Goal: Task Accomplishment & Management: Use online tool/utility

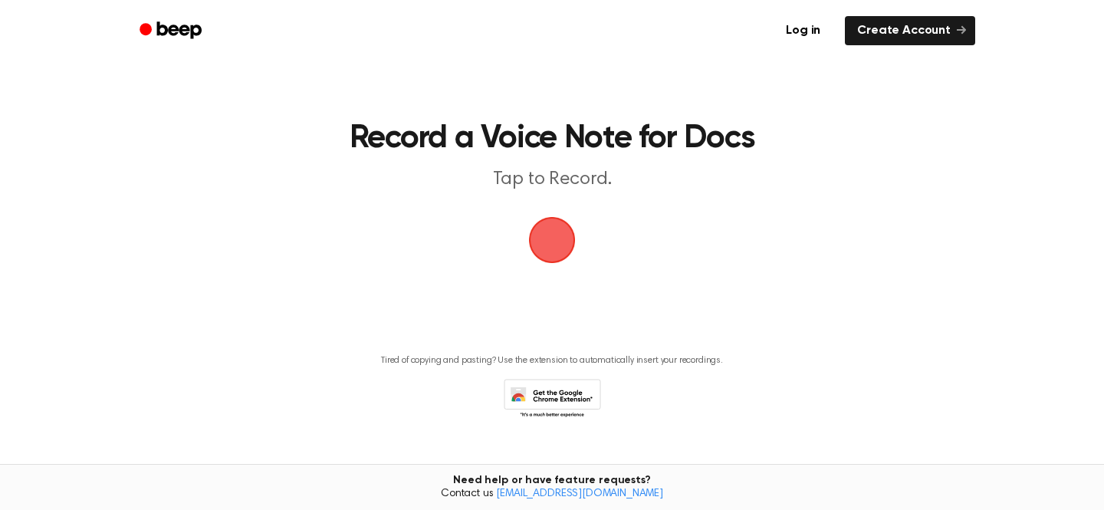
click at [556, 246] on span "button" at bounding box center [552, 239] width 75 height 75
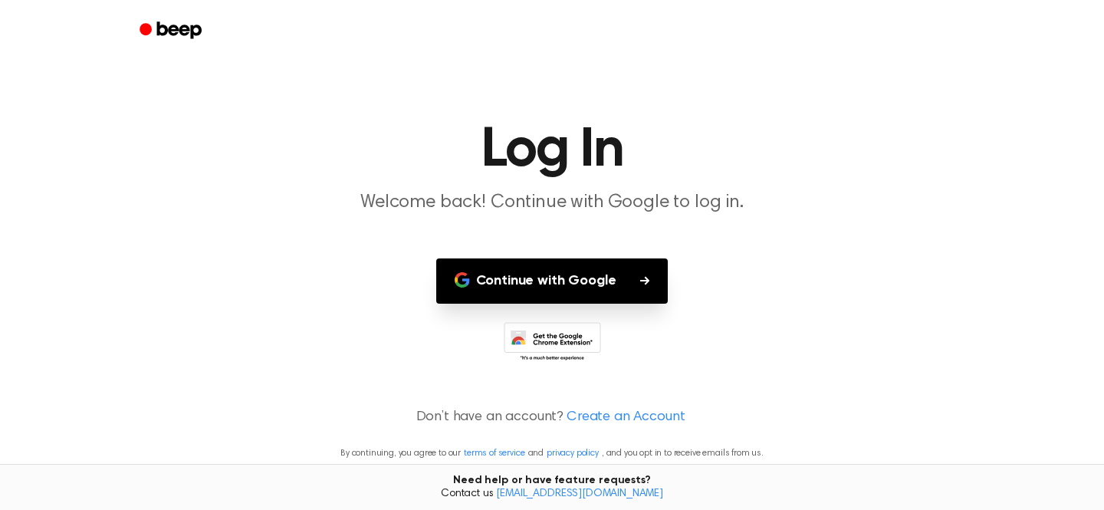
click at [543, 280] on button "Continue with Google" at bounding box center [552, 280] width 232 height 45
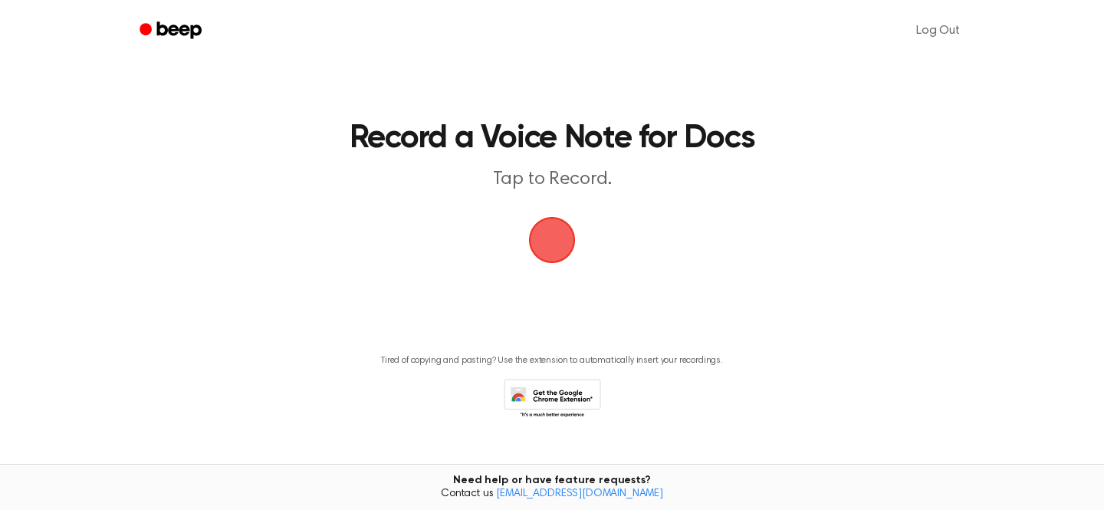
click at [558, 240] on span "button" at bounding box center [552, 240] width 86 height 86
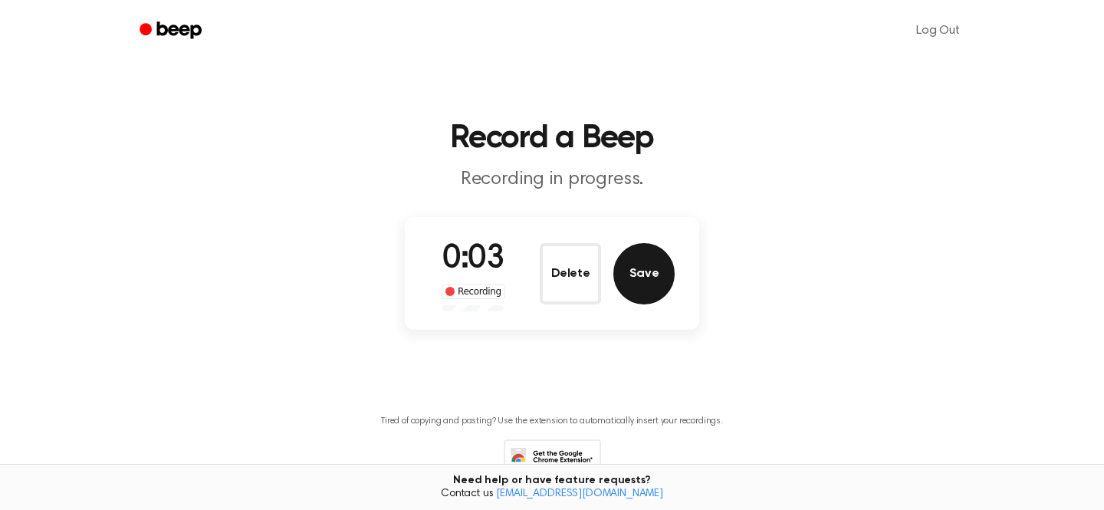
click at [632, 270] on button "Save" at bounding box center [643, 273] width 61 height 61
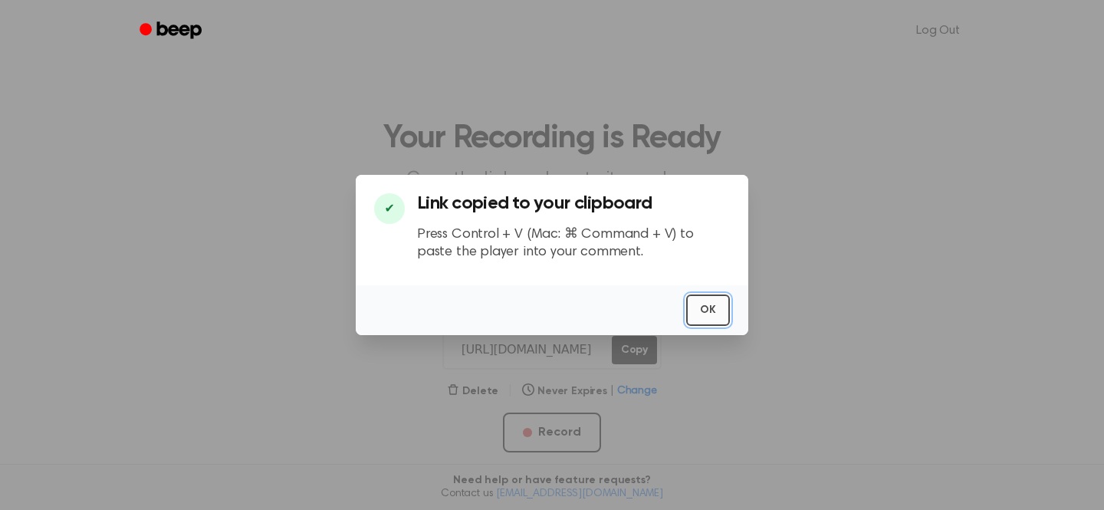
click at [703, 318] on button "OK" at bounding box center [708, 309] width 44 height 31
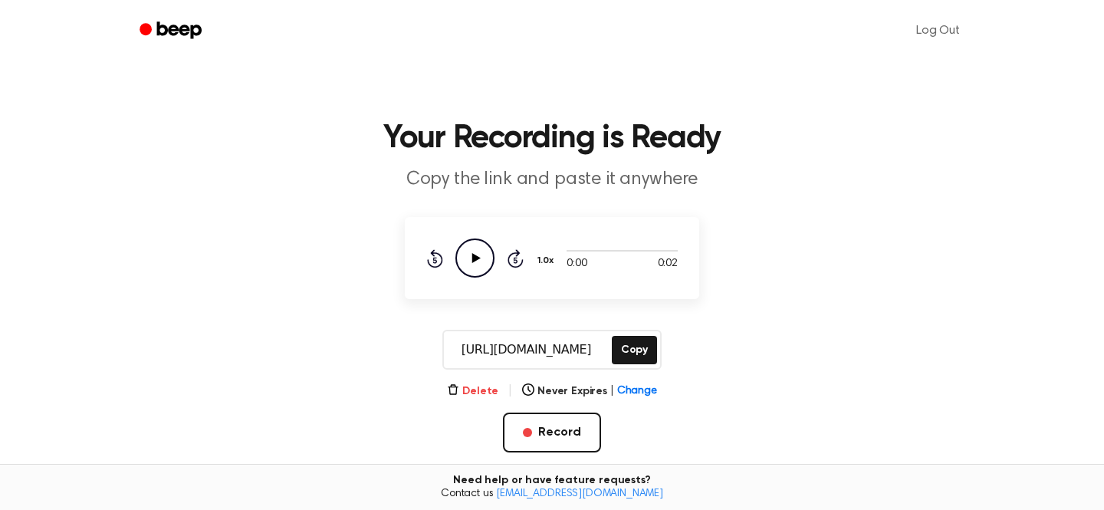
click at [482, 388] on button "Delete" at bounding box center [472, 391] width 51 height 16
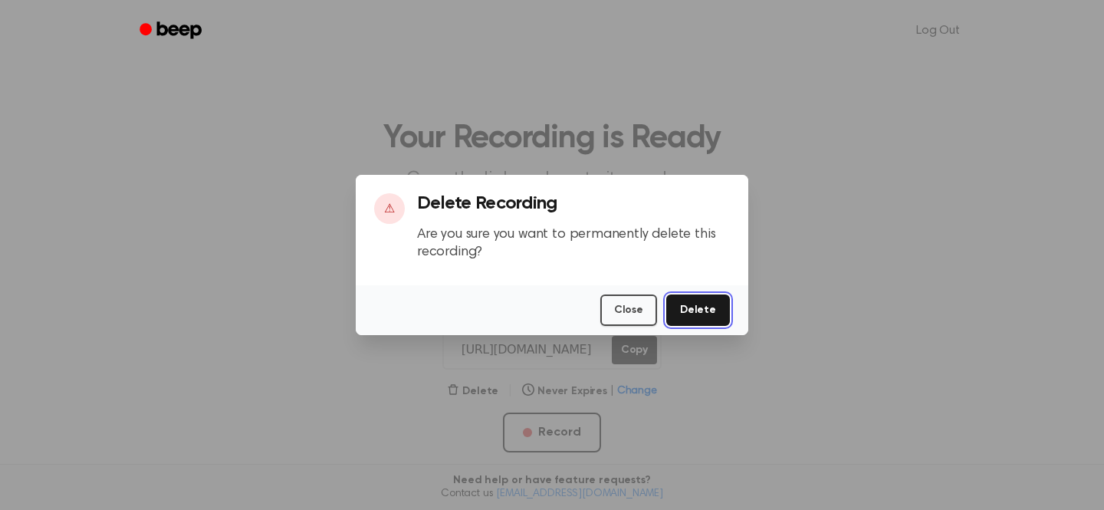
click at [718, 304] on button "Delete" at bounding box center [698, 309] width 64 height 31
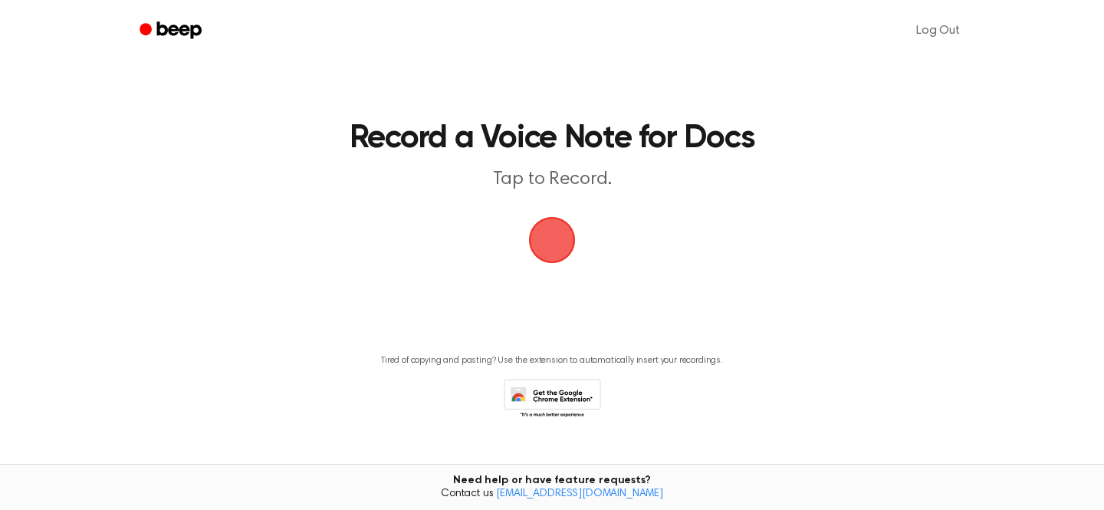
click at [566, 245] on span "button" at bounding box center [552, 240] width 43 height 43
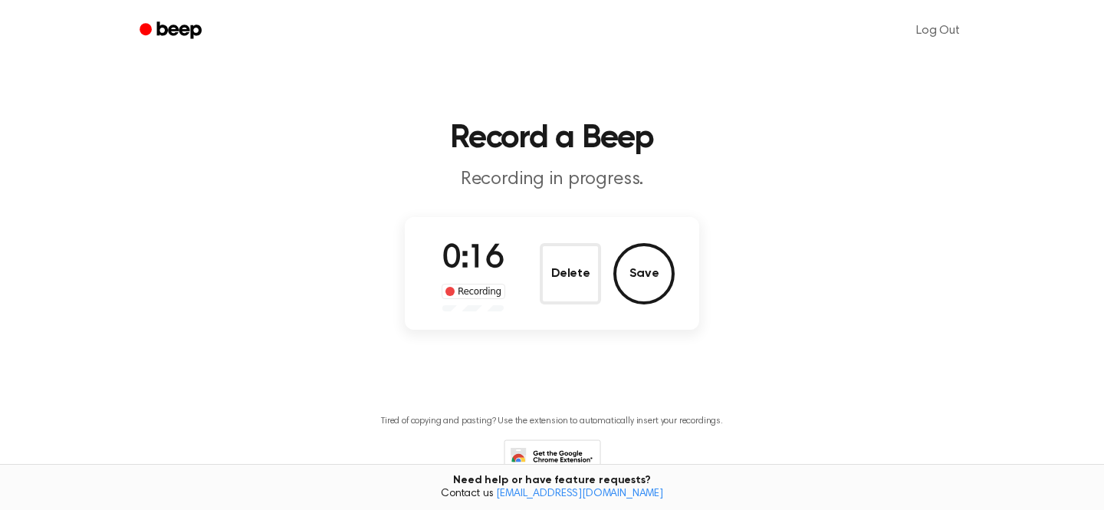
click at [648, 286] on button "Save" at bounding box center [643, 273] width 61 height 61
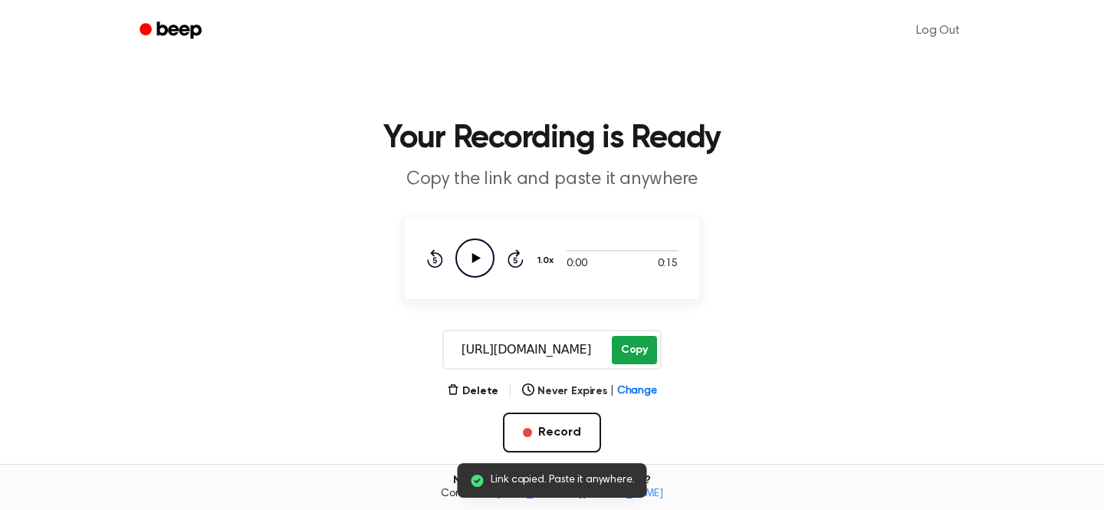
click at [632, 341] on button "Copy" at bounding box center [634, 350] width 45 height 28
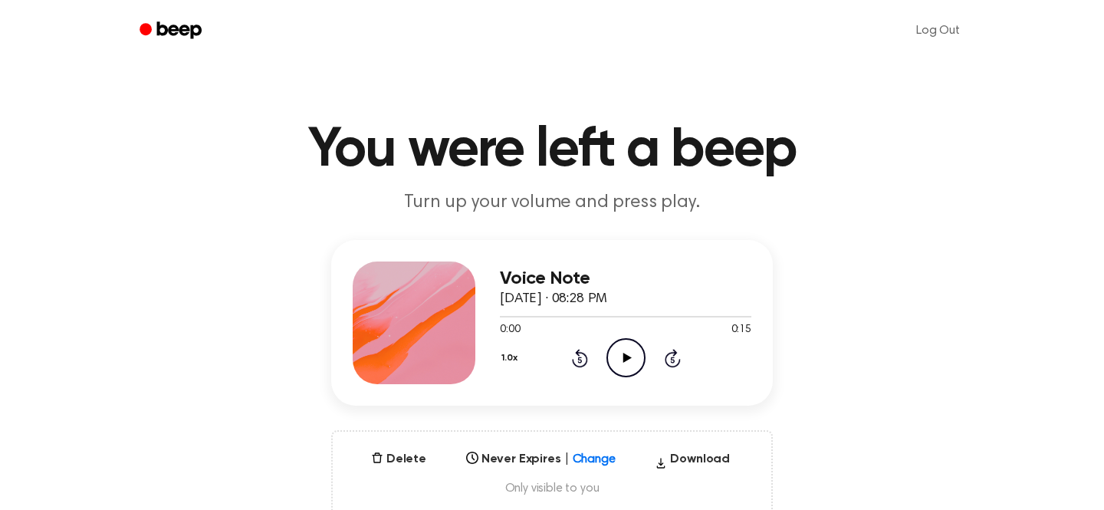
click at [630, 363] on icon "Play Audio" at bounding box center [626, 357] width 39 height 39
